Goal: Transaction & Acquisition: Register for event/course

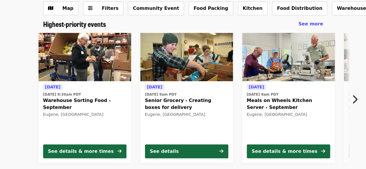
scroll to position [43, 0]
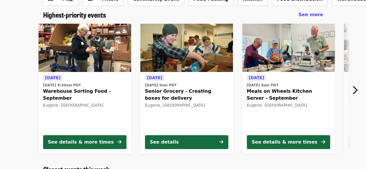
click at [356, 91] on icon "chevron-right icon" at bounding box center [355, 90] width 6 height 11
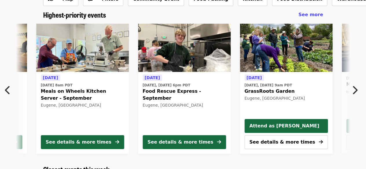
scroll to position [0, 210]
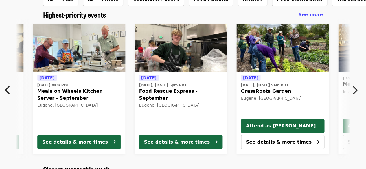
click at [356, 91] on icon "chevron-right icon" at bounding box center [355, 90] width 6 height 11
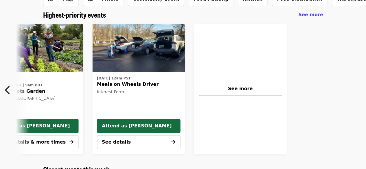
scroll to position [0, 456]
click at [10, 90] on icon "chevron-left icon" at bounding box center [8, 90] width 6 height 11
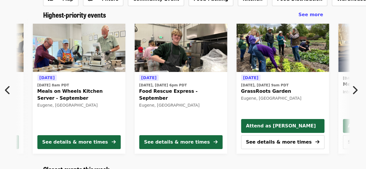
click at [10, 90] on icon "chevron-left icon" at bounding box center [8, 90] width 6 height 11
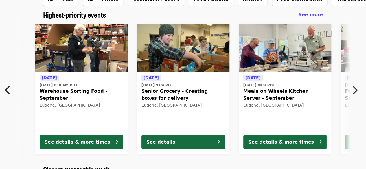
scroll to position [0, 0]
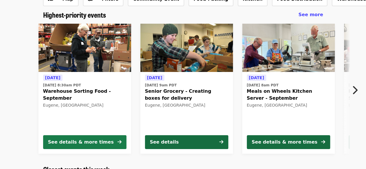
click at [87, 138] on button "See details & more times" at bounding box center [84, 143] width 83 height 14
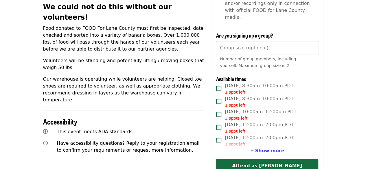
scroll to position [231, 0]
